Goal: Use online tool/utility: Use online tool/utility

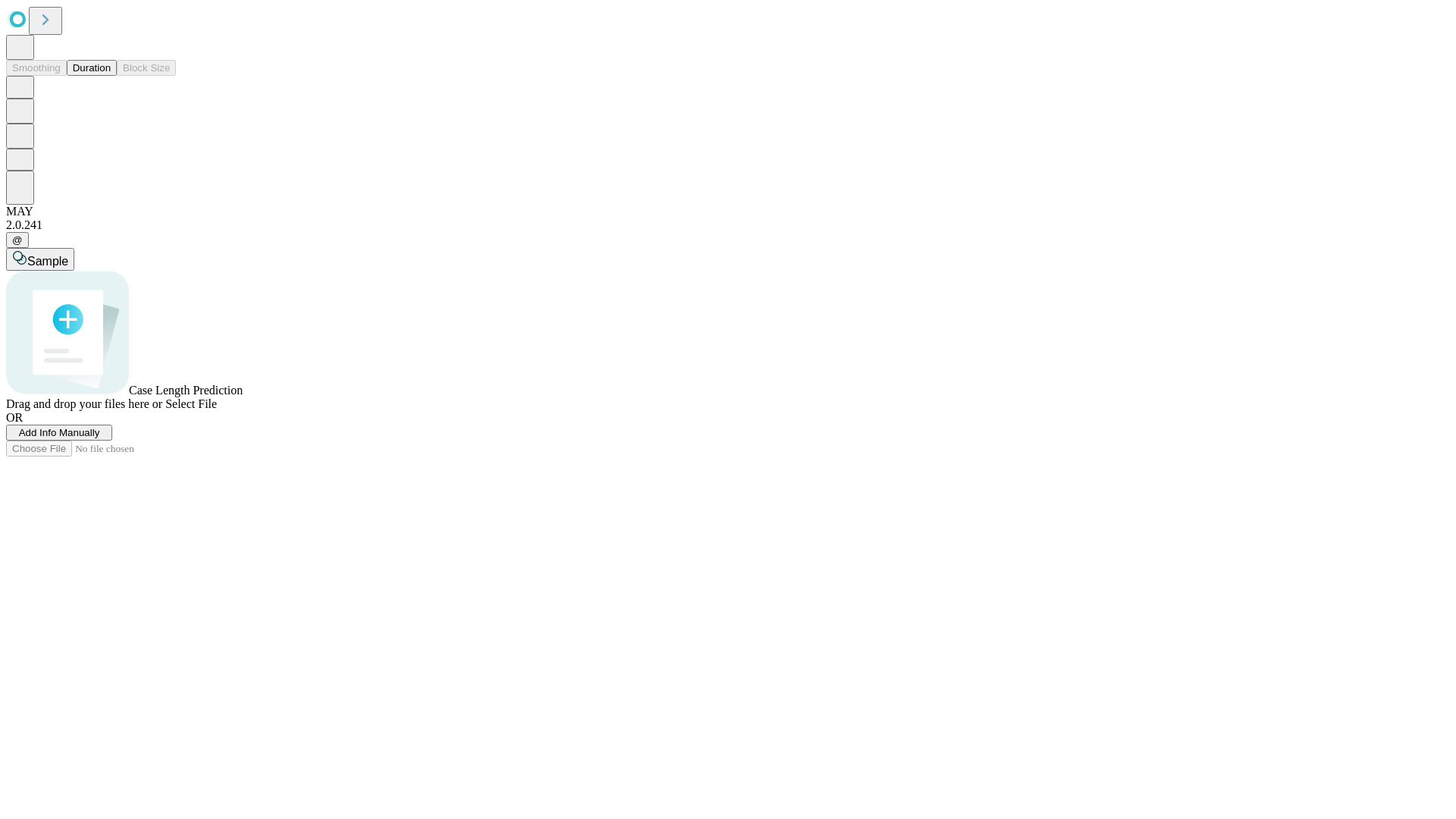
click at [111, 76] on button "Duration" at bounding box center [91, 68] width 50 height 16
click at [217, 410] on span "Select File" at bounding box center [191, 404] width 52 height 13
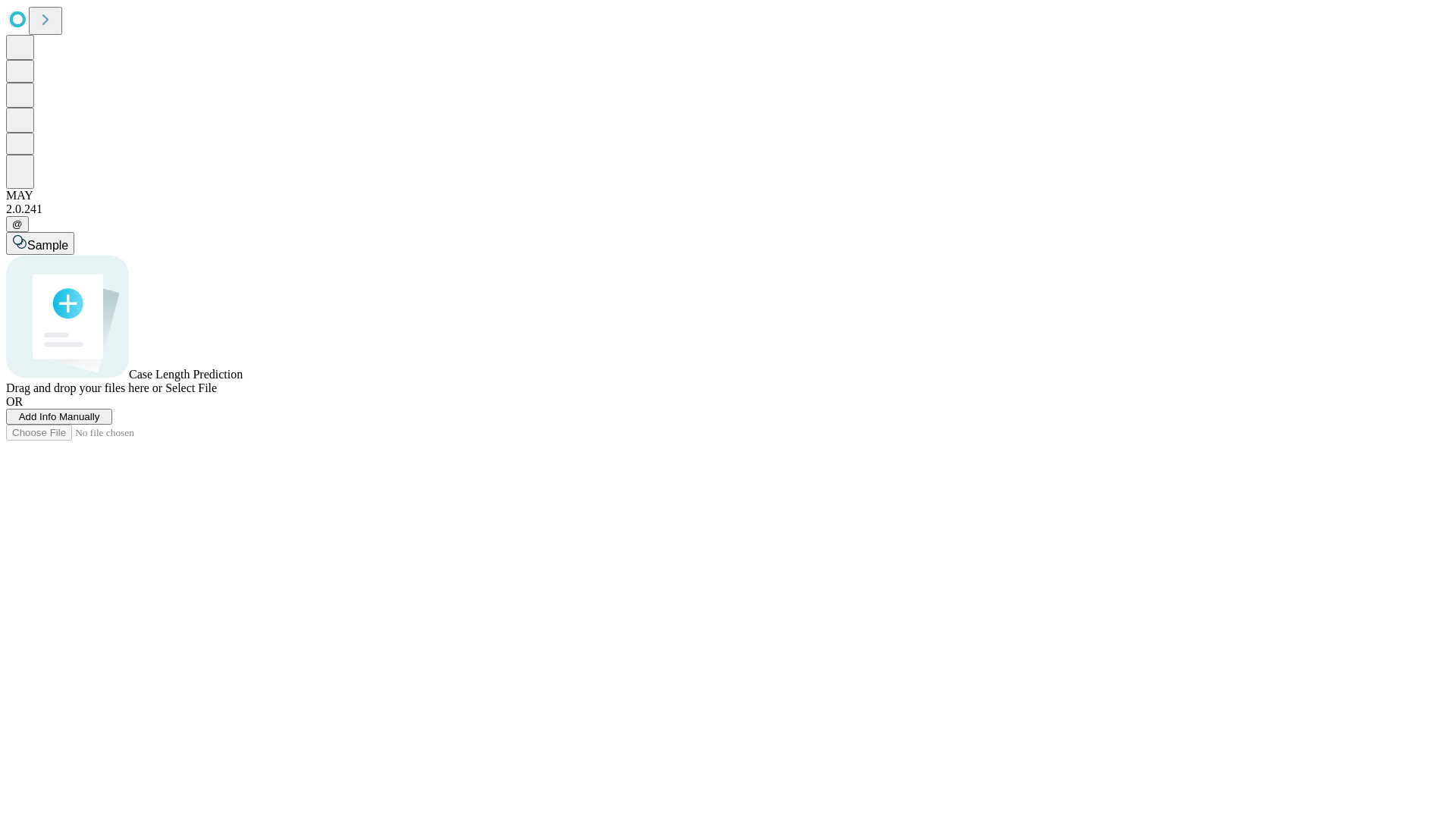
click at [217, 394] on span "Select File" at bounding box center [191, 388] width 52 height 13
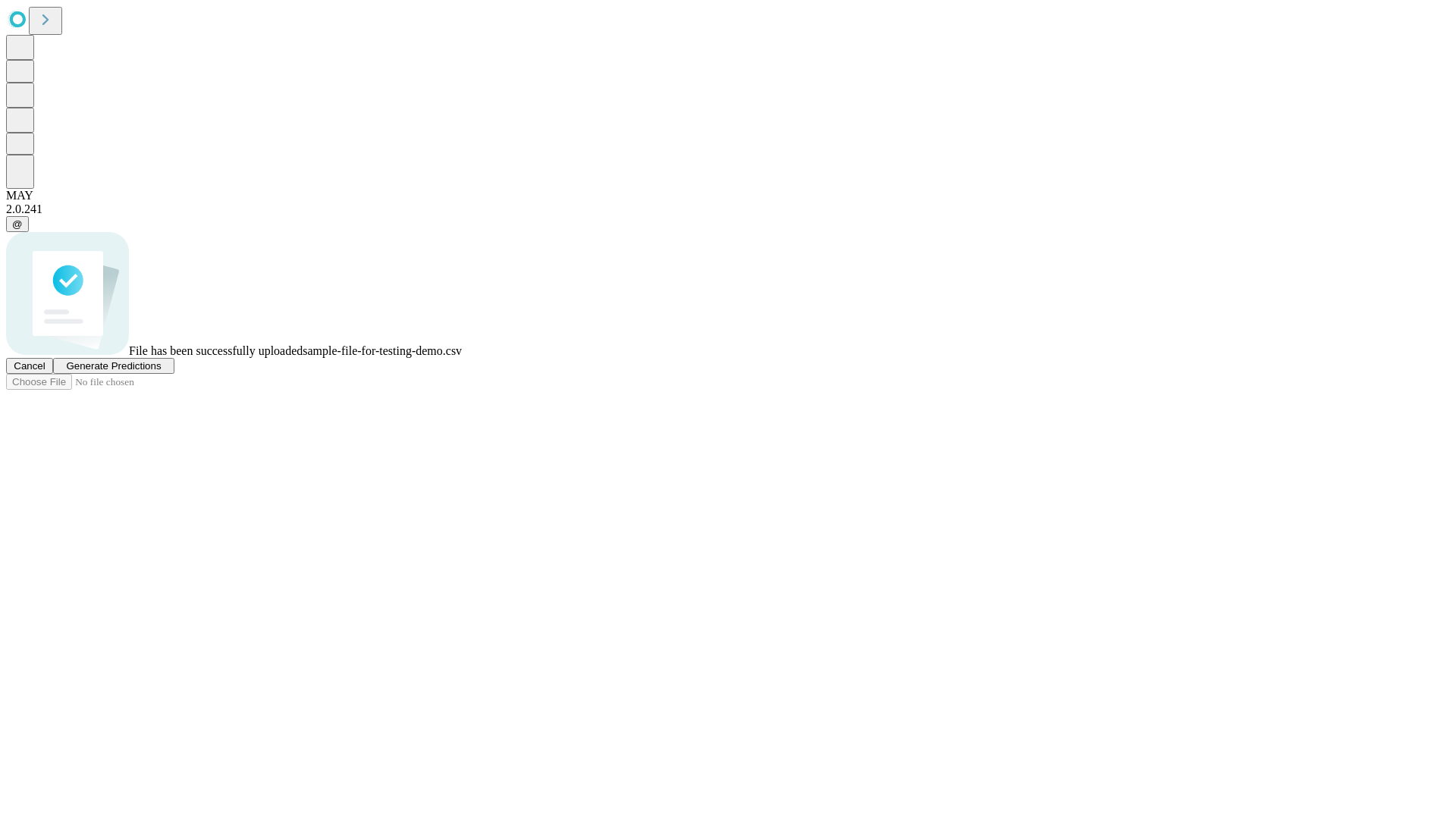
click at [161, 372] on span "Generate Predictions" at bounding box center [113, 366] width 95 height 11
